Goal: Transaction & Acquisition: Download file/media

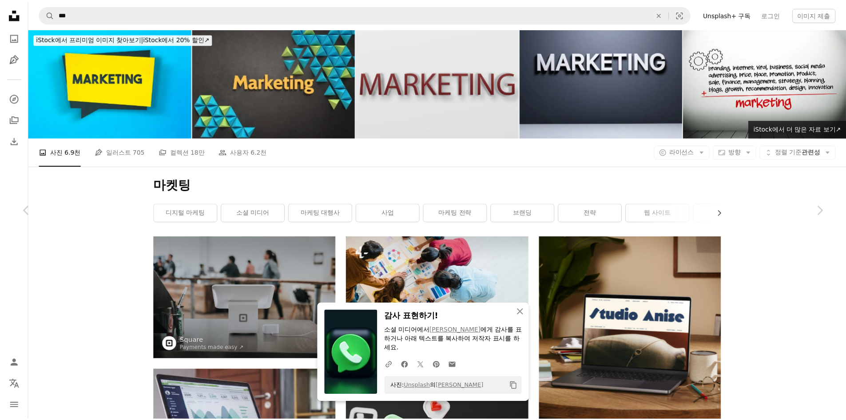
scroll to position [18971, 0]
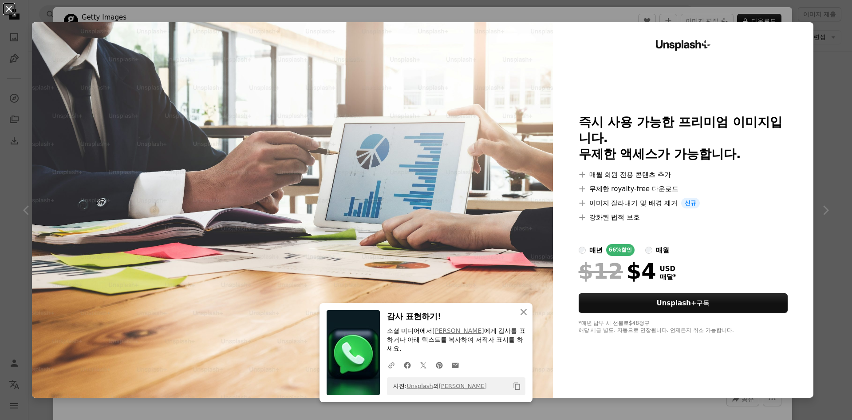
click at [8, 9] on button "An X shape" at bounding box center [9, 9] width 11 height 11
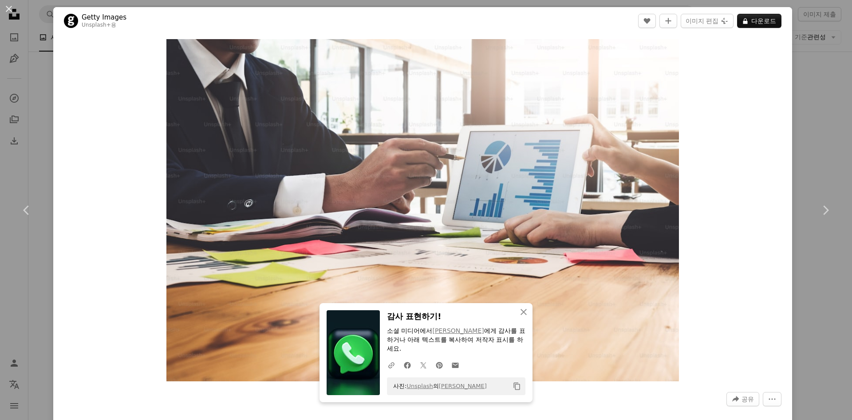
click at [5, 7] on button "An X shape" at bounding box center [9, 9] width 11 height 11
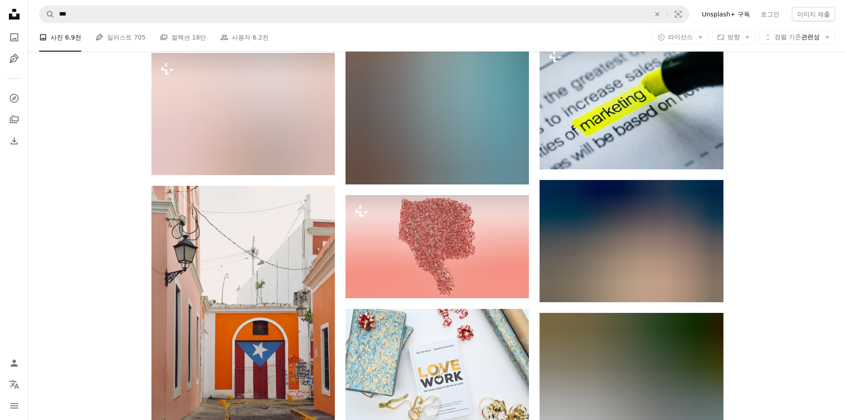
scroll to position [30915, 0]
